Goal: Navigation & Orientation: Find specific page/section

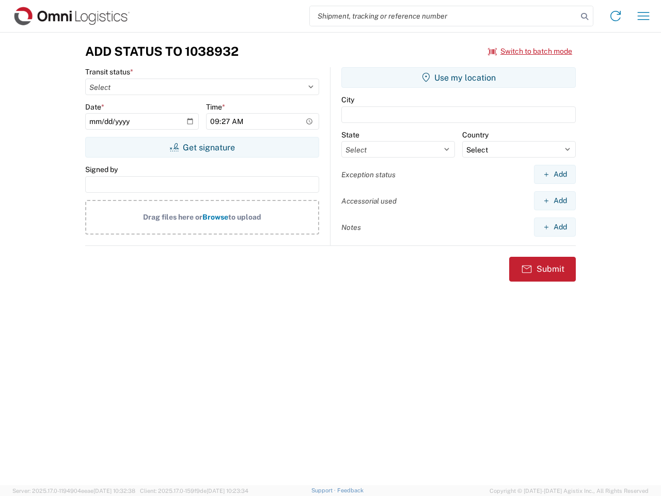
click at [444, 16] on input "search" at bounding box center [444, 16] width 268 height 20
click at [585, 17] on icon at bounding box center [585, 16] width 14 height 14
click at [616, 16] on icon at bounding box center [616, 16] width 17 height 17
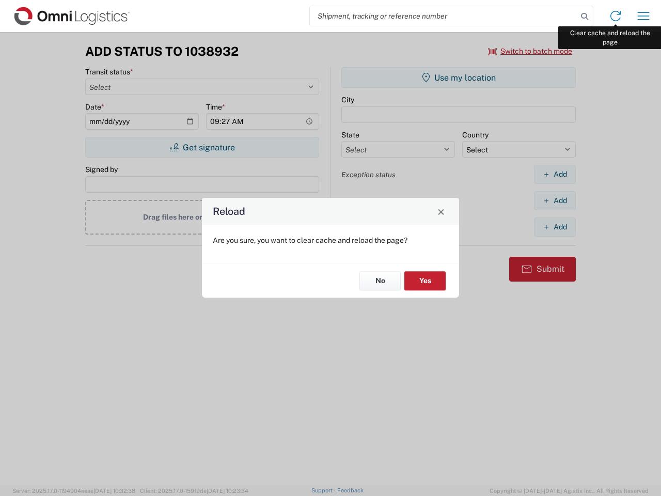
click at [644, 16] on div "Reload Are you sure, you want to clear cache and reload the page? No Yes" at bounding box center [330, 248] width 661 height 496
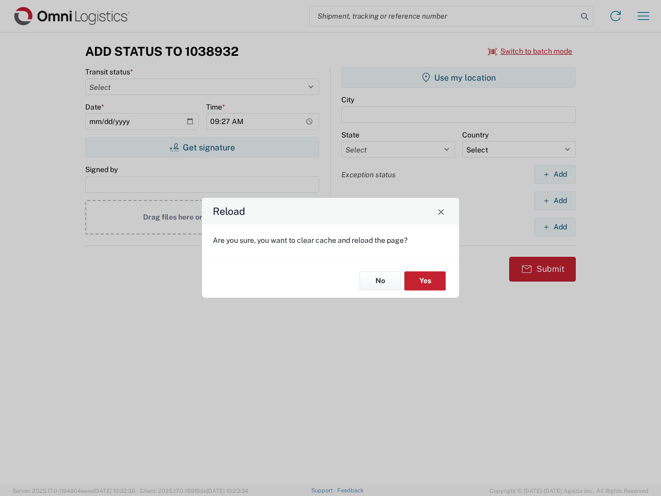
click at [531, 51] on div "Reload Are you sure, you want to clear cache and reload the page? No Yes" at bounding box center [330, 248] width 661 height 496
click at [202, 147] on div "Reload Are you sure, you want to clear cache and reload the page? No Yes" at bounding box center [330, 248] width 661 height 496
click at [459, 78] on div "Reload Are you sure, you want to clear cache and reload the page? No Yes" at bounding box center [330, 248] width 661 height 496
click at [555, 174] on div "Reload Are you sure, you want to clear cache and reload the page? No Yes" at bounding box center [330, 248] width 661 height 496
click at [555, 201] on div "Reload Are you sure, you want to clear cache and reload the page? No Yes" at bounding box center [330, 248] width 661 height 496
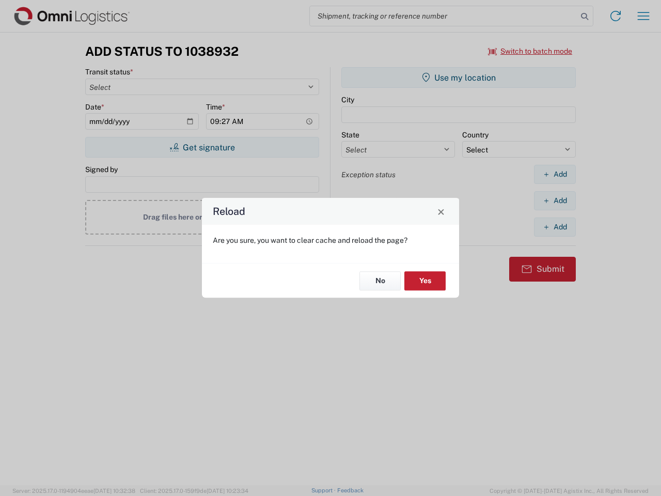
click at [555, 227] on div "Reload Are you sure, you want to clear cache and reload the page? No Yes" at bounding box center [330, 248] width 661 height 496
